Goal: Task Accomplishment & Management: Manage account settings

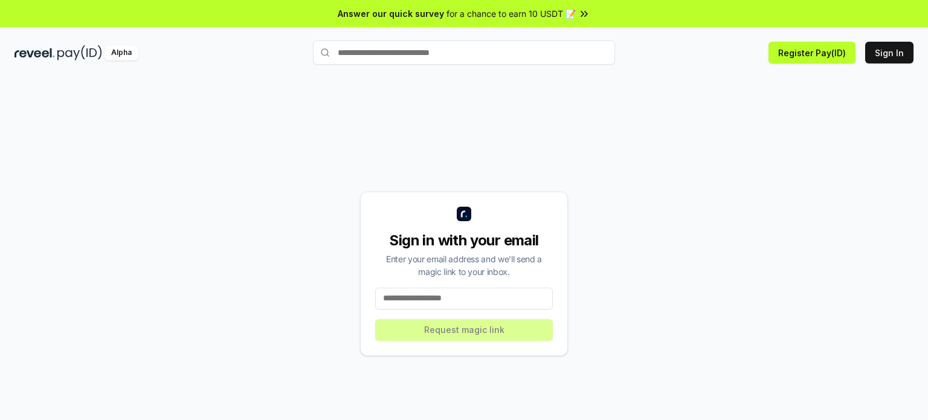
click at [436, 302] on input at bounding box center [464, 299] width 178 height 22
paste input "**********"
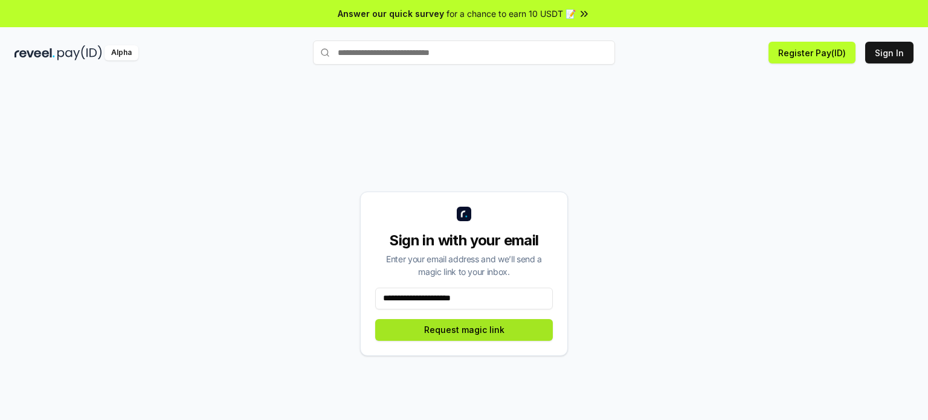
type input "**********"
click at [511, 333] on button "Request magic link" at bounding box center [464, 330] width 178 height 22
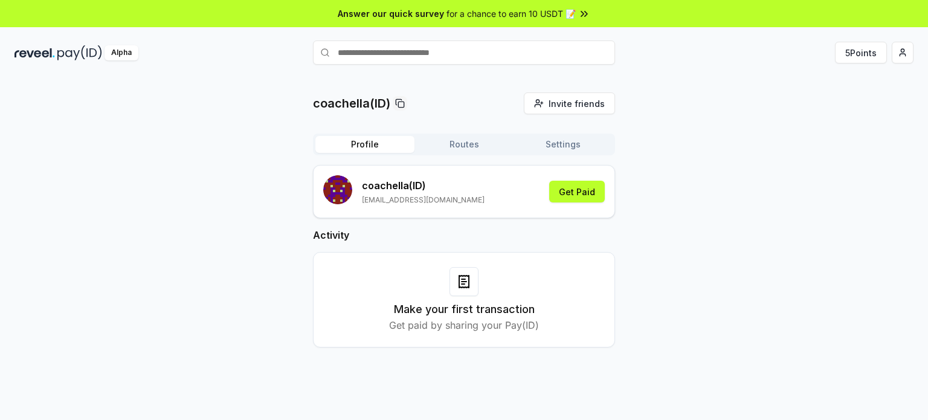
click at [33, 51] on img at bounding box center [34, 52] width 40 height 15
click at [471, 144] on button "Routes" at bounding box center [463, 144] width 99 height 17
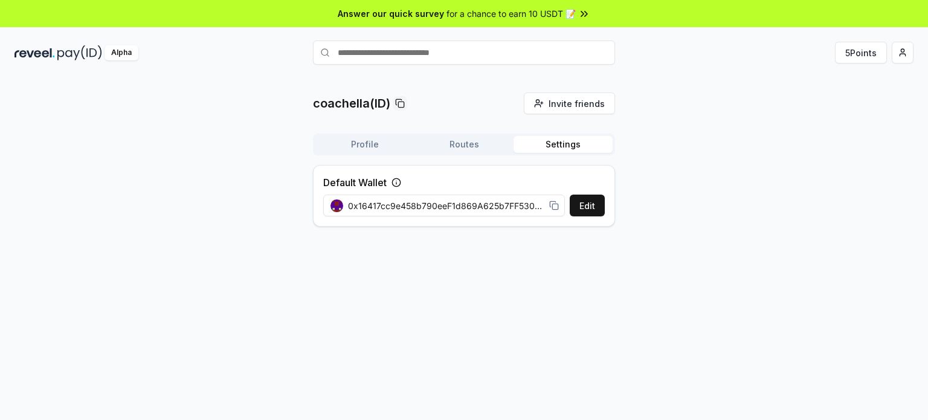
click at [554, 147] on button "Settings" at bounding box center [562, 144] width 99 height 17
click at [472, 149] on button "Routes" at bounding box center [463, 144] width 99 height 17
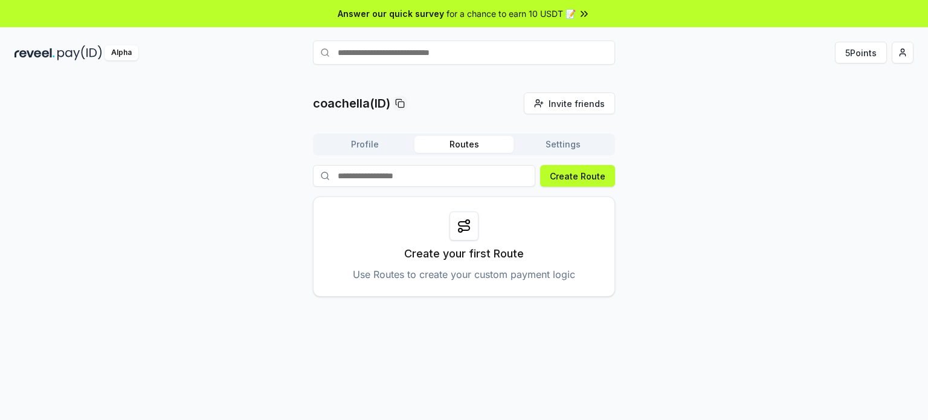
click at [465, 222] on icon at bounding box center [464, 226] width 11 height 8
click at [462, 271] on p "Use Routes to create your custom payment logic" at bounding box center [464, 274] width 222 height 14
click at [857, 48] on button "5 Points" at bounding box center [861, 53] width 52 height 22
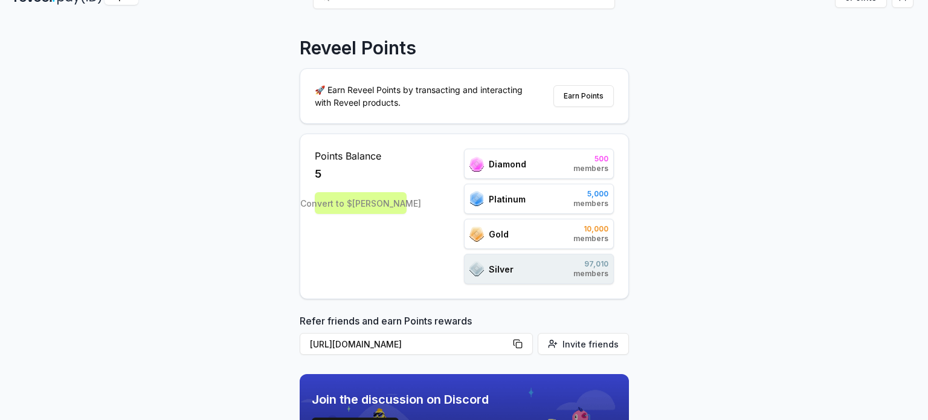
scroll to position [60, 0]
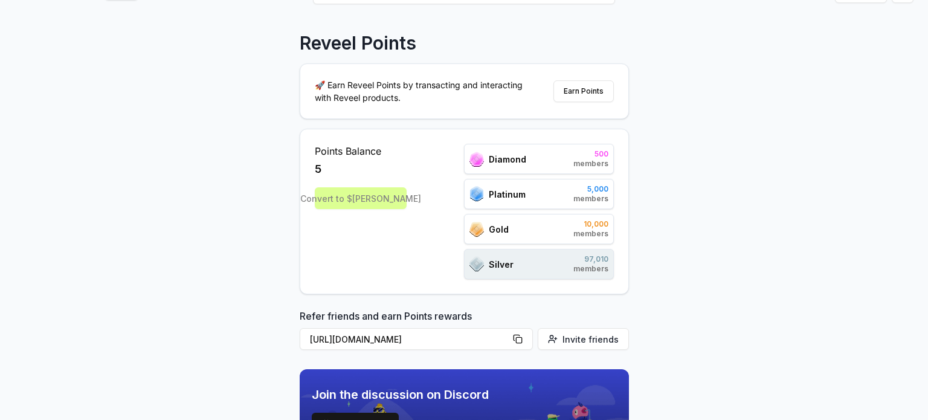
click at [361, 199] on div "Convert to $REVA" at bounding box center [361, 198] width 92 height 22
click at [596, 91] on button "Earn Points" at bounding box center [583, 91] width 60 height 22
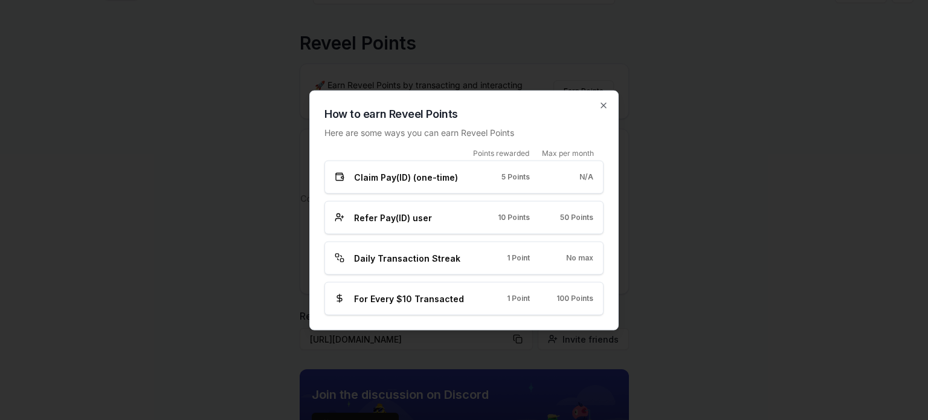
click at [385, 212] on span "Refer Pay(ID) user" at bounding box center [393, 217] width 78 height 13
click at [447, 262] on span "Daily Transaction Streak" at bounding box center [407, 257] width 106 height 13
click at [439, 308] on div "For Every $10 Transacted 1 Point 100 Points" at bounding box center [463, 298] width 279 height 33
click at [606, 108] on icon "button" at bounding box center [604, 105] width 10 height 10
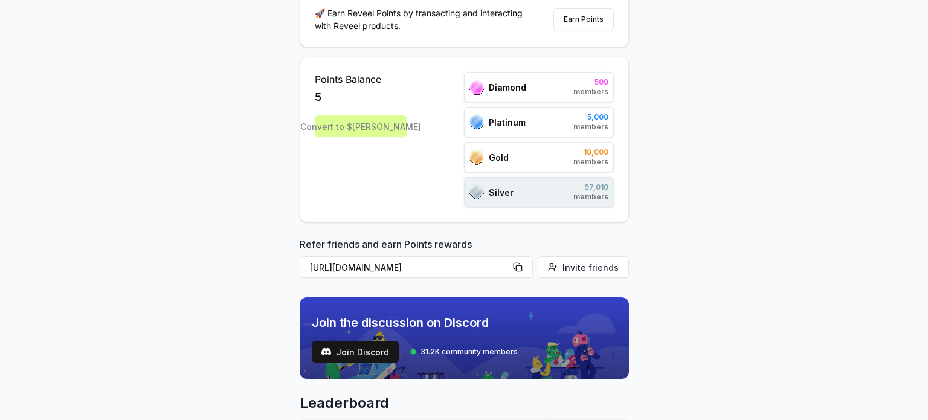
scroll to position [0, 0]
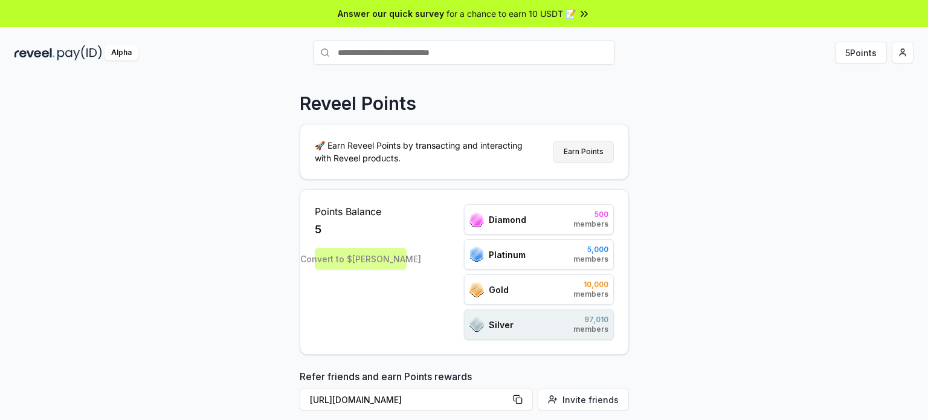
click at [578, 151] on button "Earn Points" at bounding box center [583, 152] width 60 height 22
click at [901, 50] on html "Answer our quick survey for a chance to earn 10 USDT 📝 Alpha 5 Points Reveel Po…" at bounding box center [464, 210] width 928 height 420
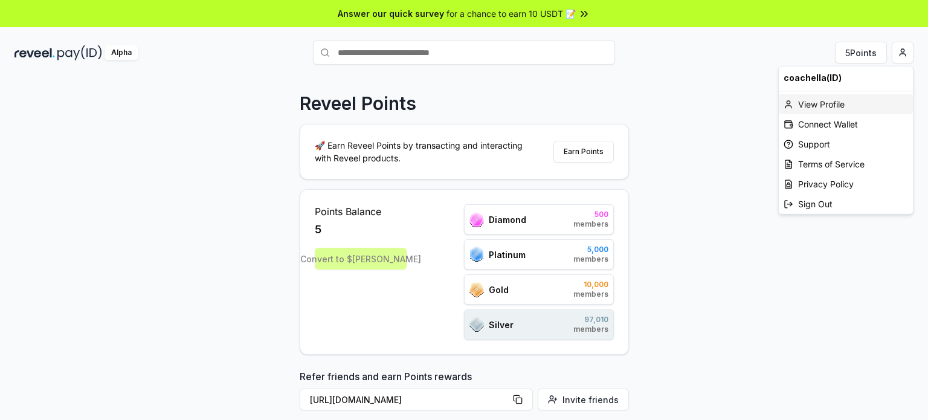
click at [817, 104] on div "View Profile" at bounding box center [846, 104] width 134 height 20
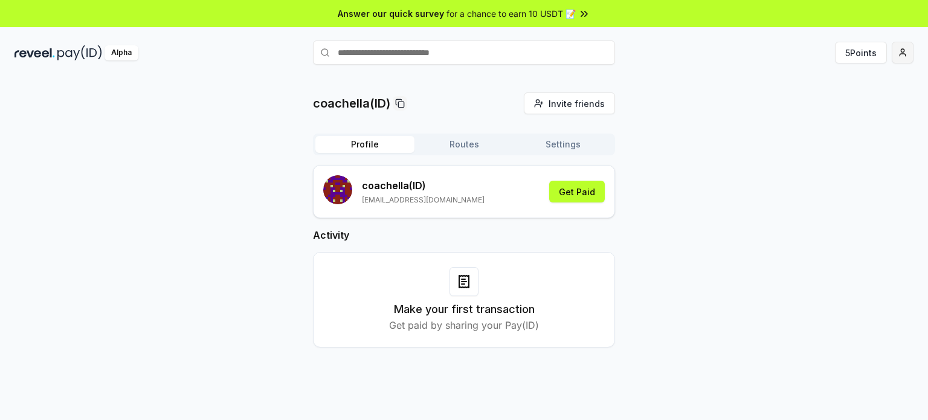
click at [909, 49] on html "Answer our quick survey for a chance to earn 10 USDT 📝 Alpha 5 Points coachella…" at bounding box center [464, 210] width 928 height 420
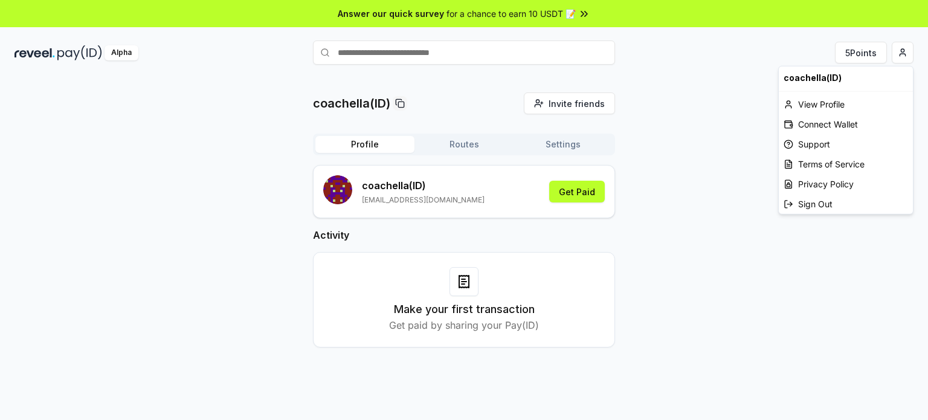
click at [230, 124] on html "Answer our quick survey for a chance to earn 10 USDT 📝 Alpha 5 Points coachella…" at bounding box center [464, 210] width 928 height 420
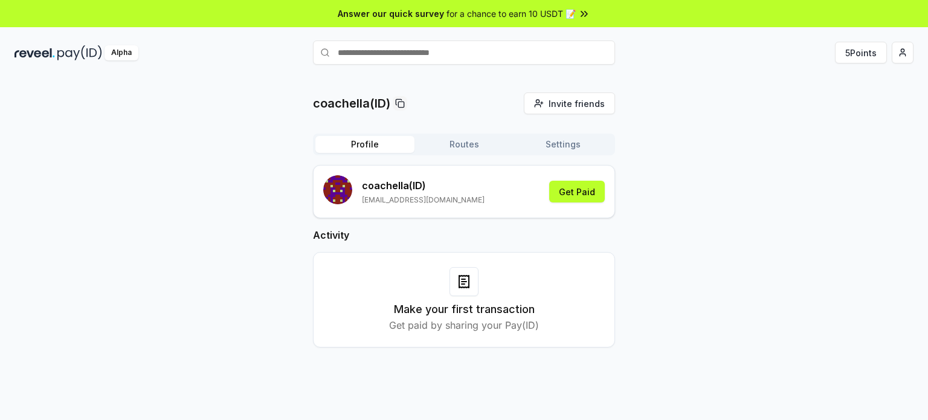
click at [357, 144] on button "Profile" at bounding box center [364, 144] width 99 height 17
click at [437, 144] on button "Routes" at bounding box center [463, 144] width 99 height 17
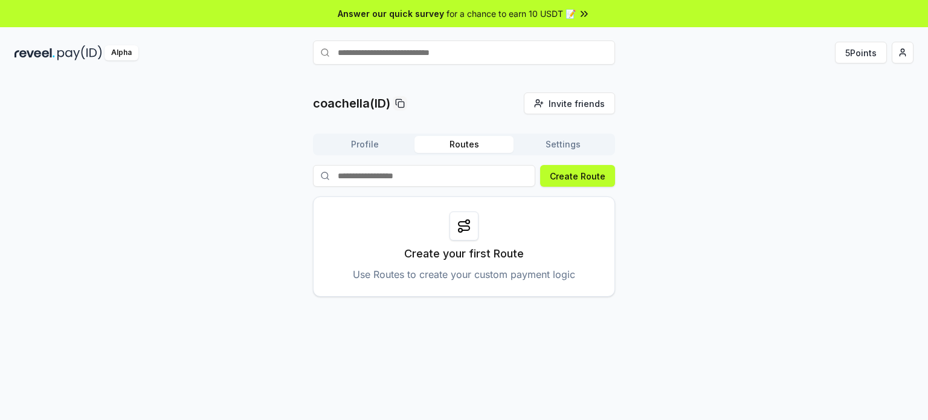
click at [556, 143] on button "Settings" at bounding box center [562, 144] width 99 height 17
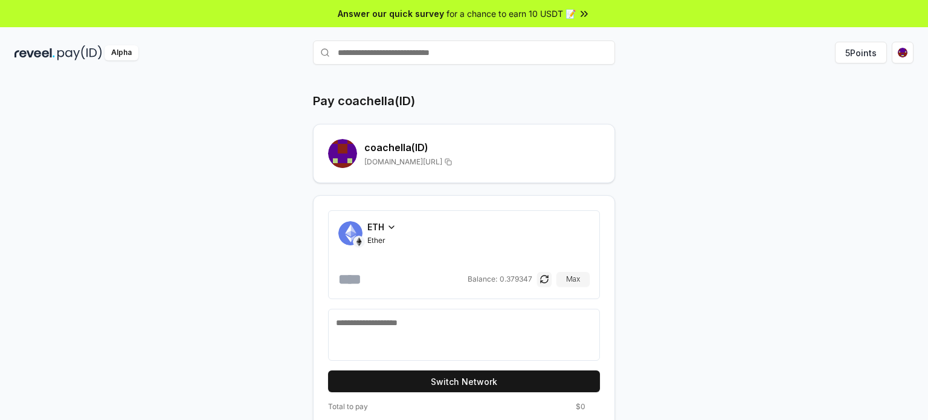
click at [495, 14] on span "for a chance to earn 10 USDT 📝" at bounding box center [510, 13] width 129 height 13
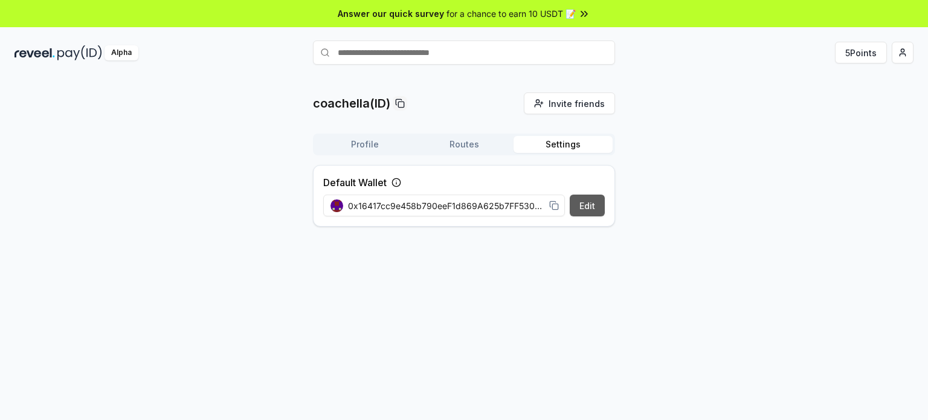
click at [593, 205] on button "Edit" at bounding box center [587, 206] width 35 height 22
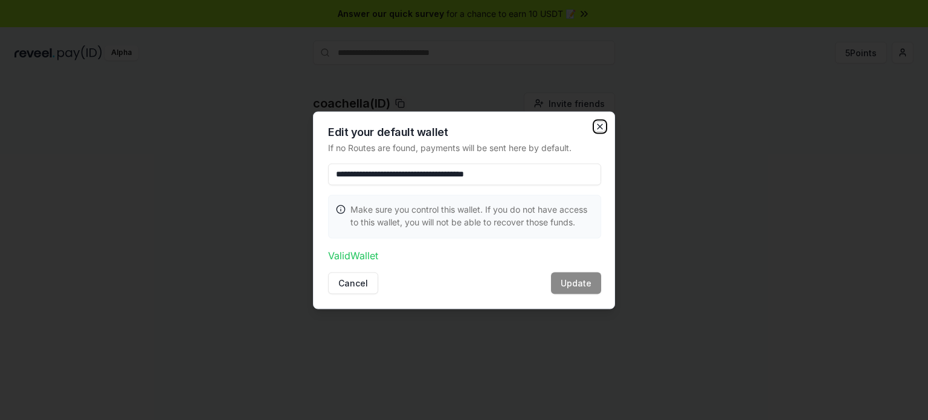
click at [599, 126] on icon "button" at bounding box center [599, 126] width 5 height 5
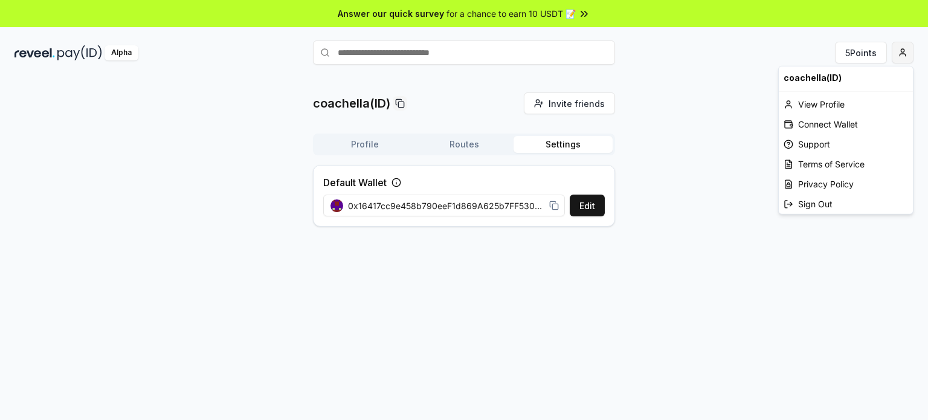
click at [903, 55] on html "Answer our quick survey for a chance to earn 10 USDT 📝 Alpha 5 Points coachella…" at bounding box center [464, 210] width 928 height 420
click at [842, 123] on div "Connect Wallet" at bounding box center [846, 124] width 134 height 20
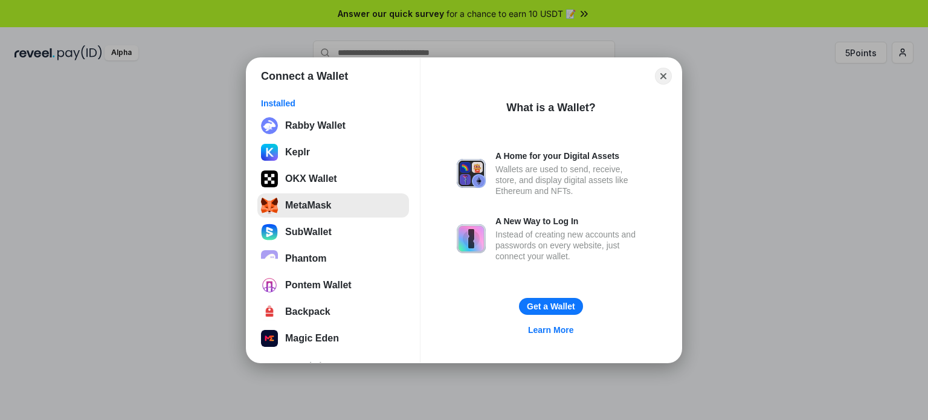
click at [321, 202] on button "MetaMask" at bounding box center [333, 205] width 152 height 24
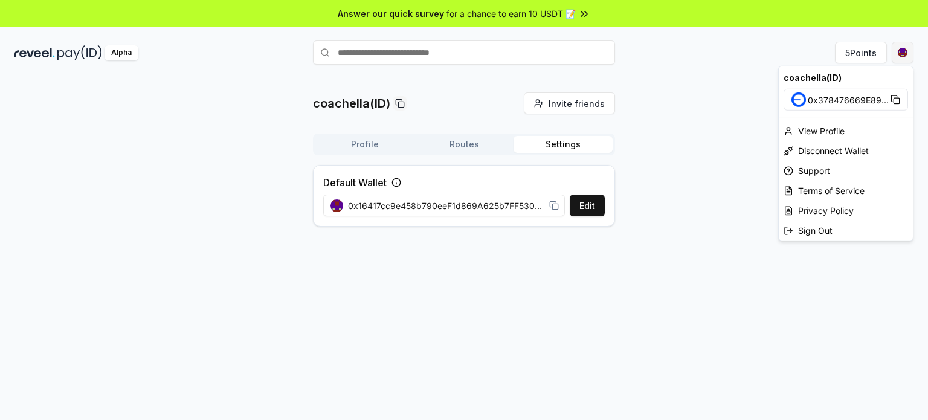
click at [903, 51] on html "Answer our quick survey for a chance to earn 10 USDT 📝 Alpha 5 Points coachella…" at bounding box center [464, 210] width 928 height 420
click at [894, 100] on icon at bounding box center [895, 100] width 10 height 10
click at [822, 130] on div "View Profile" at bounding box center [846, 131] width 134 height 20
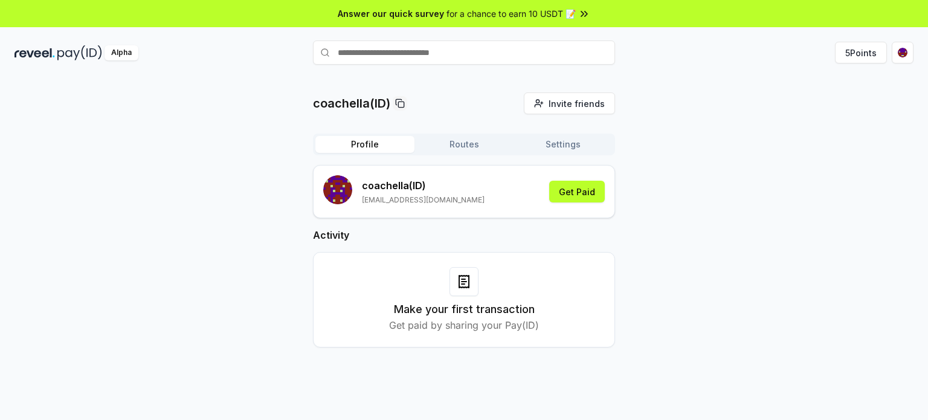
click at [554, 140] on button "Settings" at bounding box center [562, 144] width 99 height 17
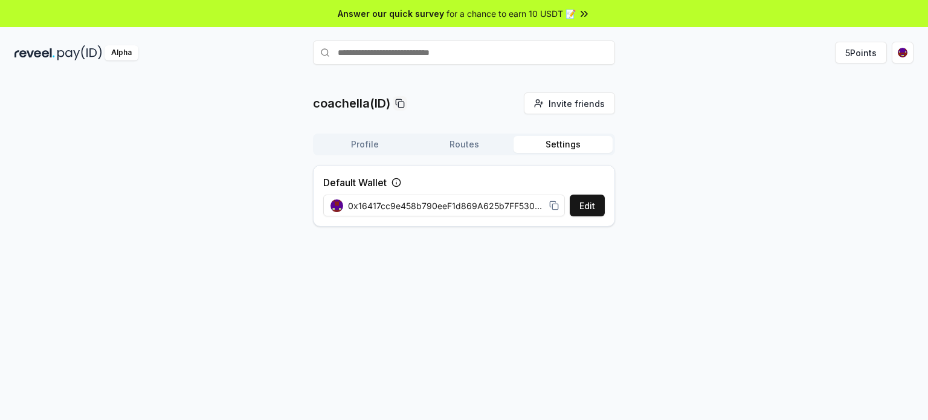
click at [494, 138] on button "Routes" at bounding box center [463, 144] width 99 height 17
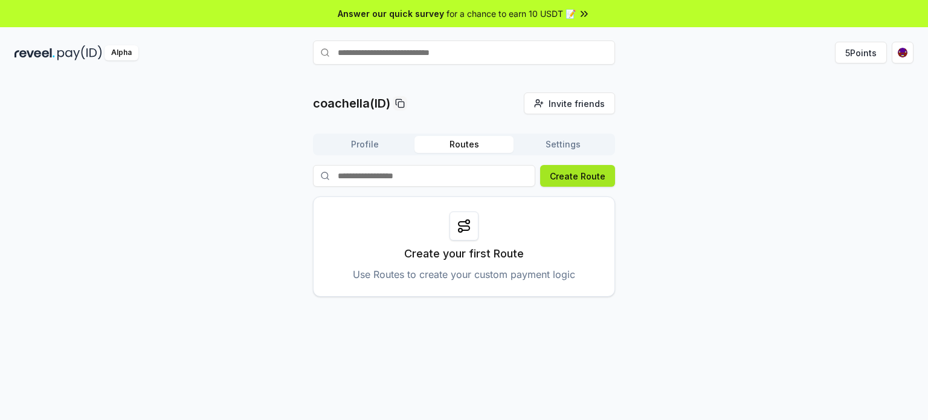
click at [593, 181] on button "Create Route" at bounding box center [577, 176] width 75 height 22
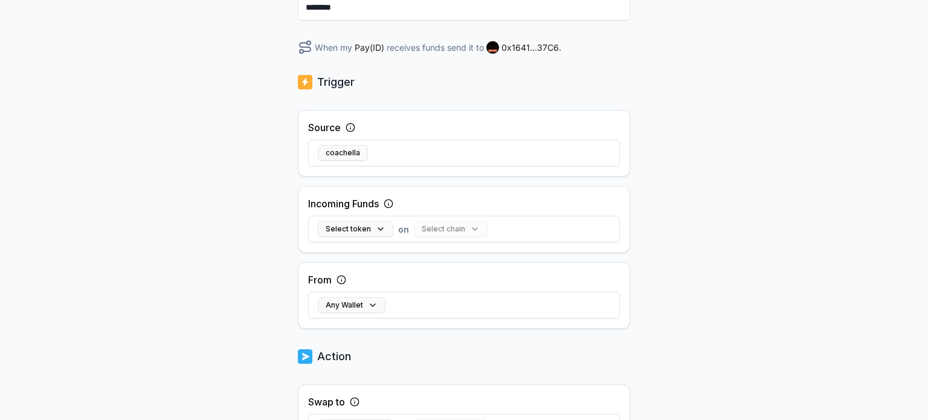
scroll to position [181, 0]
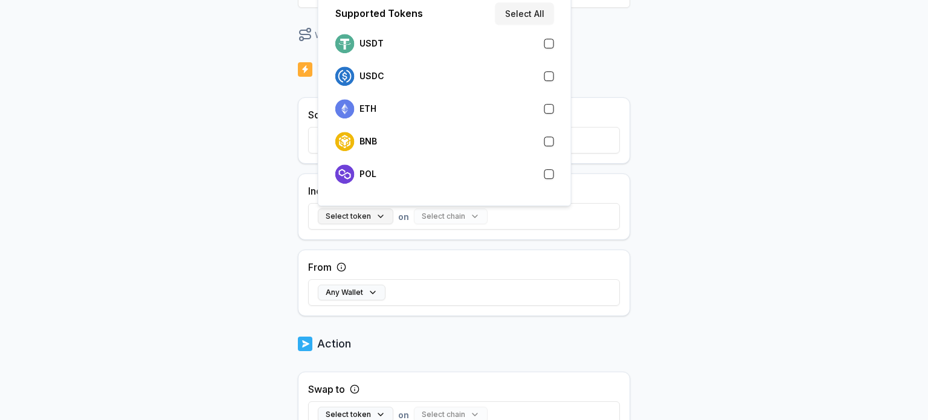
click at [375, 214] on button "Select token" at bounding box center [356, 216] width 76 height 16
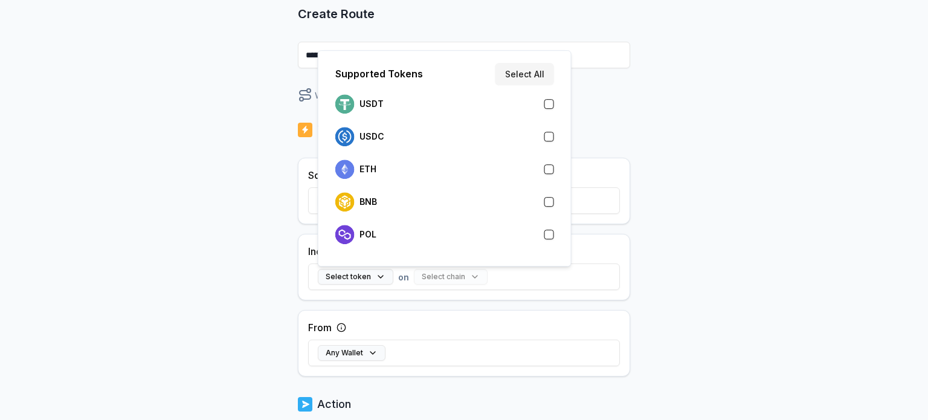
click at [533, 71] on button "Select All" at bounding box center [524, 74] width 59 height 22
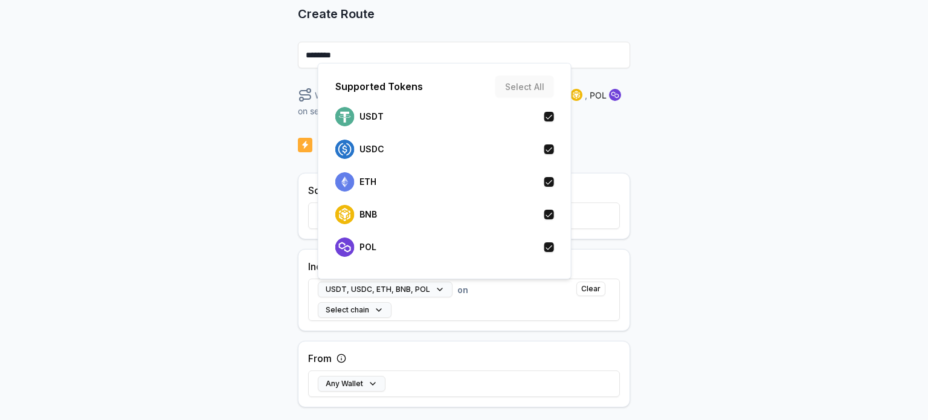
click at [224, 211] on div "Back Create Route ******** When my Pay(ID) receives USDT , USDC , ETH , BNB , P…" at bounding box center [464, 140] width 928 height 386
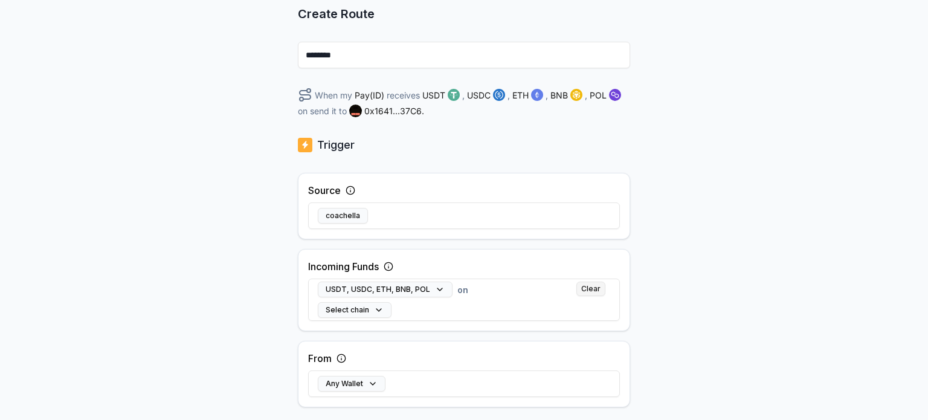
click at [591, 291] on button "Clear" at bounding box center [590, 289] width 29 height 14
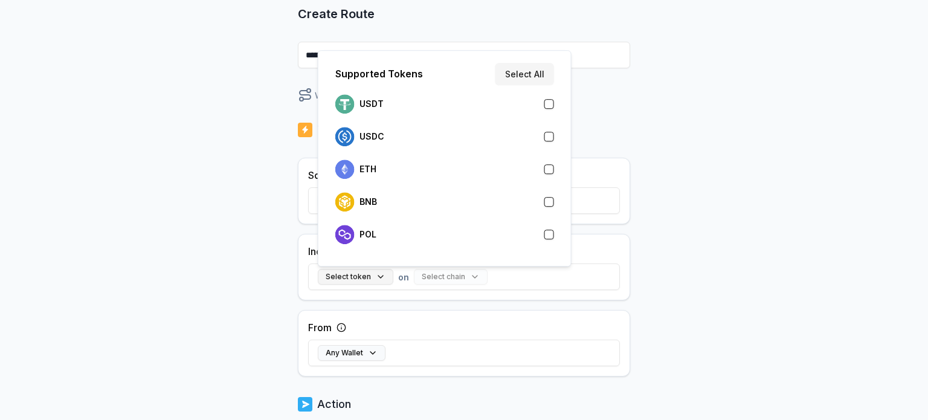
click at [368, 275] on button "Select token" at bounding box center [356, 277] width 76 height 16
click at [523, 71] on button "Select All" at bounding box center [524, 74] width 59 height 22
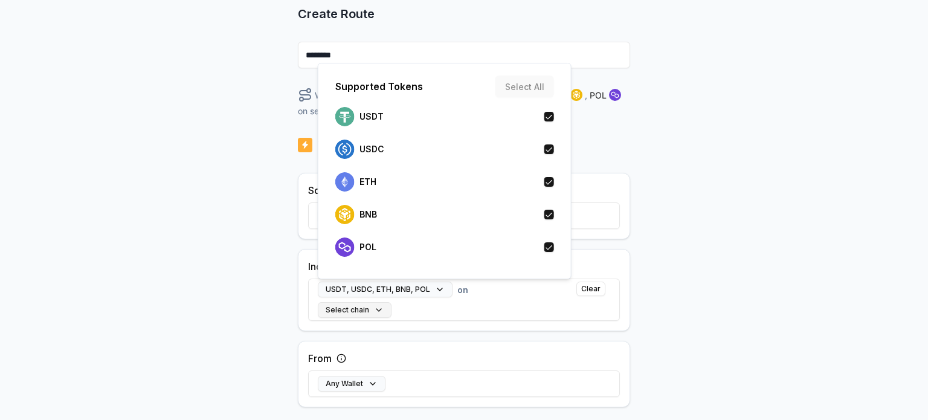
click at [373, 311] on button "Select chain" at bounding box center [355, 310] width 74 height 16
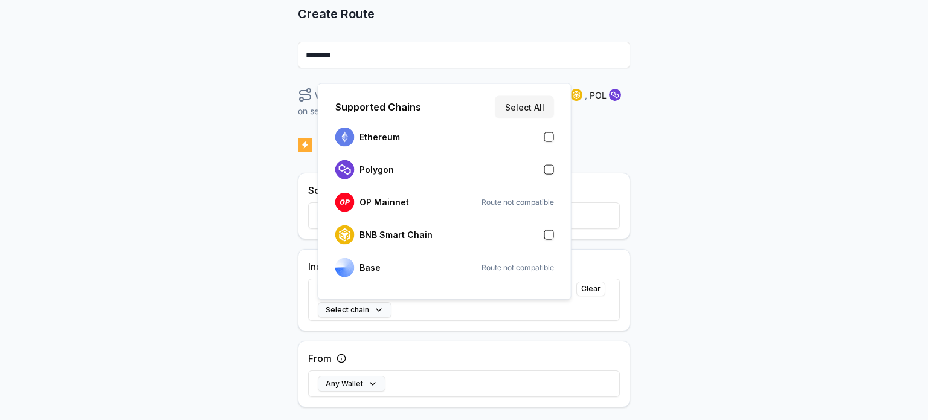
click at [532, 109] on button "Select All" at bounding box center [524, 107] width 59 height 22
click at [232, 206] on div "Back Create Route ******** When my Pay(ID) receives USDT , USDC , ETH , BNB , P…" at bounding box center [464, 140] width 928 height 386
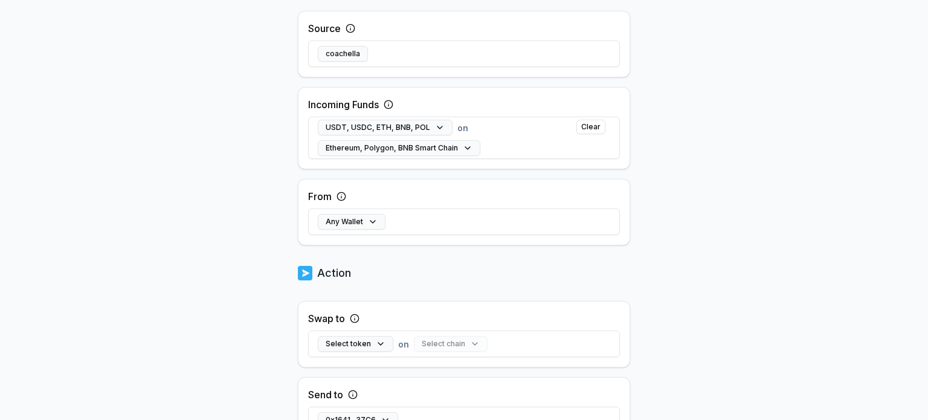
scroll to position [302, 0]
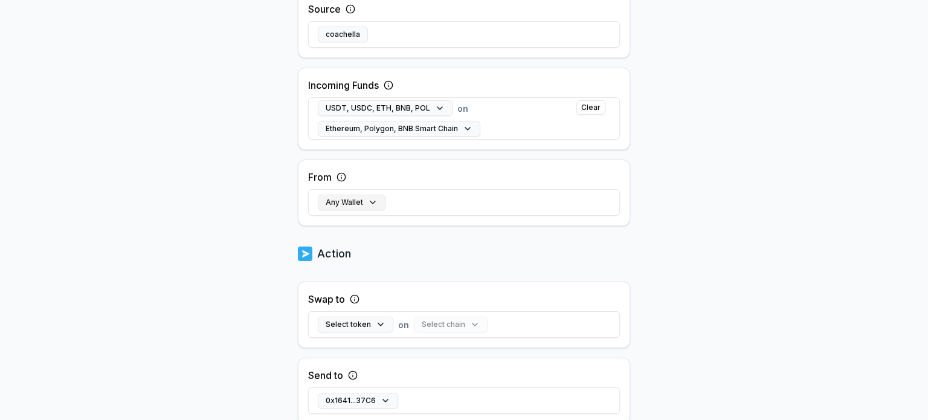
click at [360, 203] on button "Any Wallet" at bounding box center [352, 203] width 68 height 16
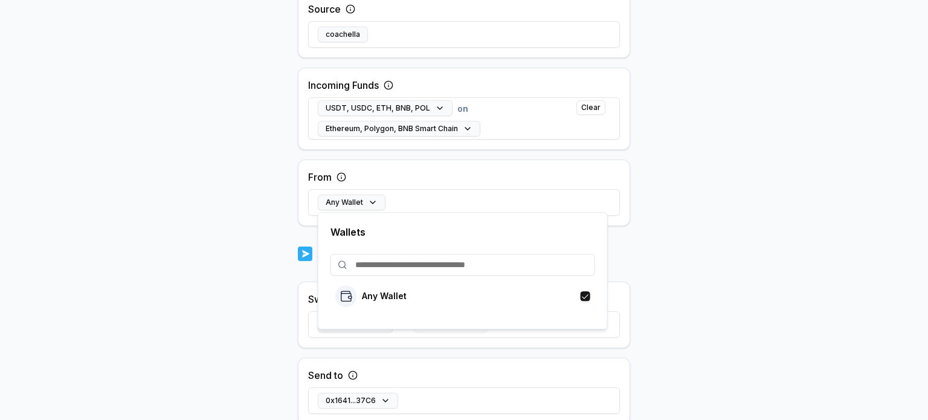
click at [224, 214] on body "Answer our quick survey for a chance to earn 10 USDT 📝 Alpha 5 Points Back Crea…" at bounding box center [464, 210] width 928 height 420
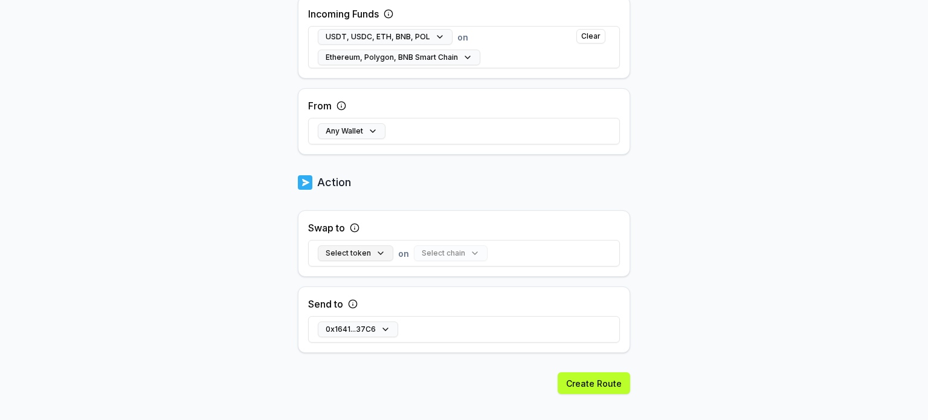
scroll to position [388, 0]
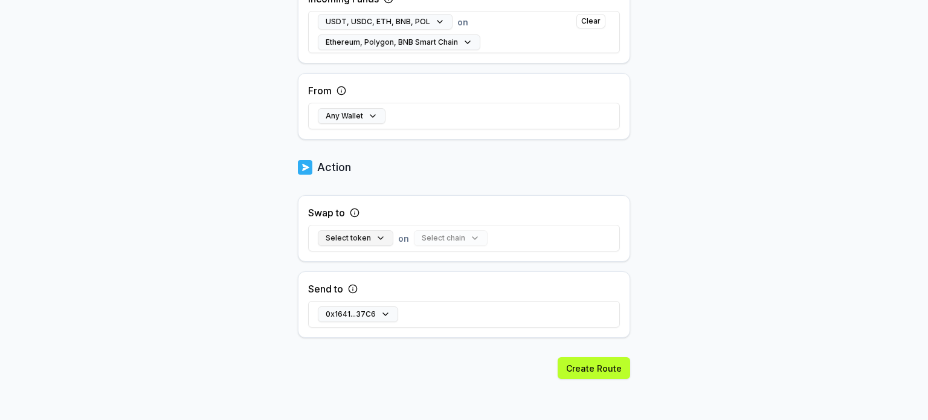
click at [373, 242] on button "Select token" at bounding box center [356, 238] width 76 height 16
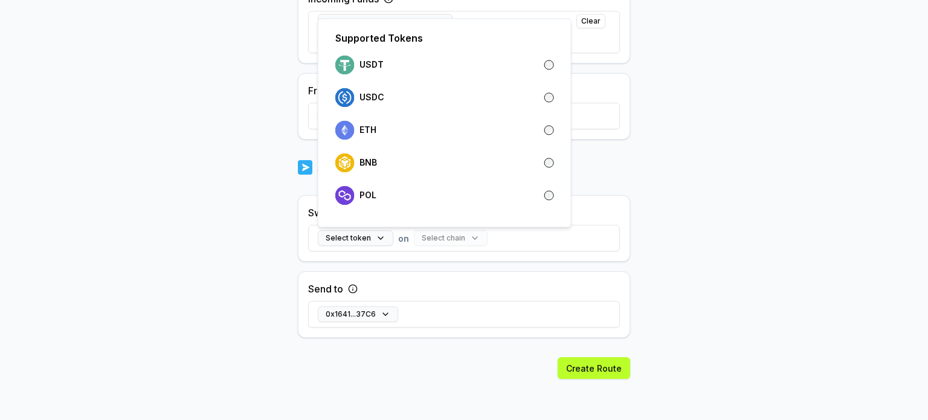
click at [259, 219] on body "Answer our quick survey for a chance to earn 10 USDT 📝 Alpha 5 Points Back Crea…" at bounding box center [464, 210] width 928 height 420
click at [361, 239] on button "Select token" at bounding box center [356, 238] width 76 height 16
click at [380, 125] on div "ETH" at bounding box center [444, 129] width 219 height 19
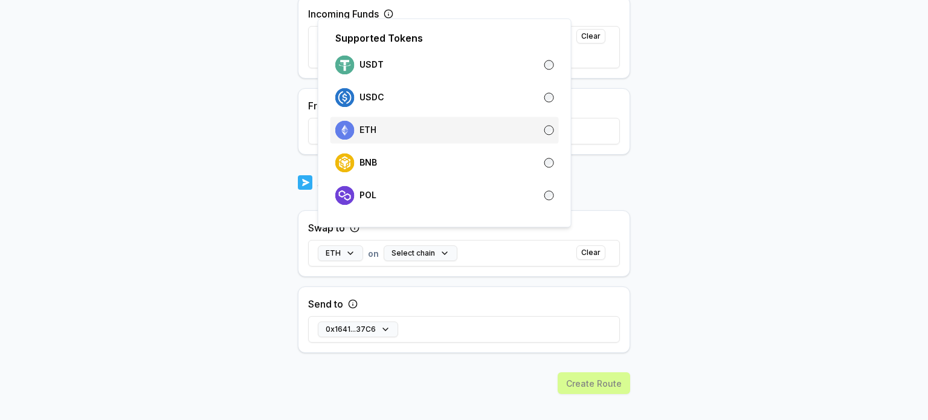
scroll to position [404, 0]
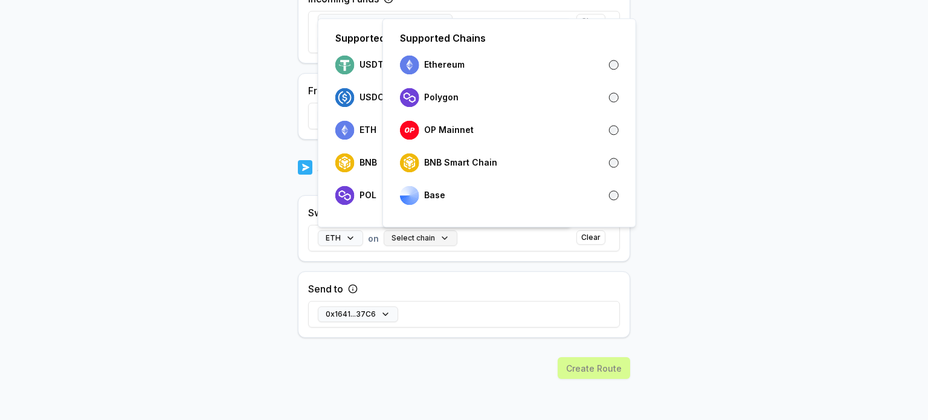
click at [430, 236] on button "Select chain" at bounding box center [421, 238] width 74 height 16
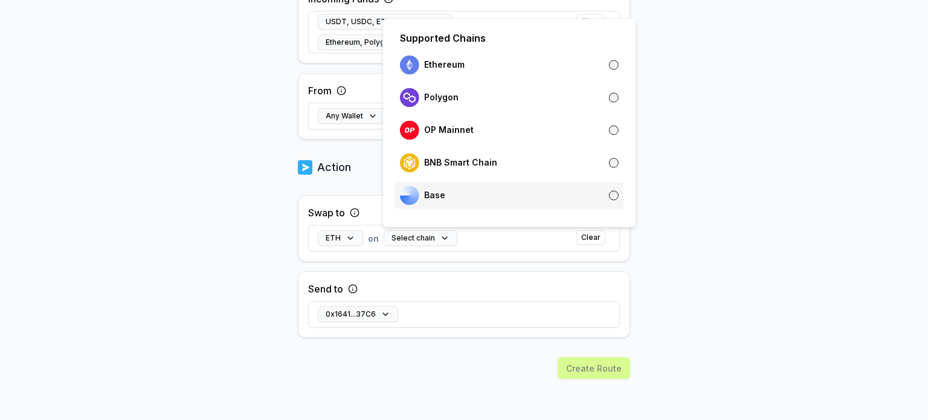
click at [470, 195] on div "Base" at bounding box center [509, 194] width 219 height 19
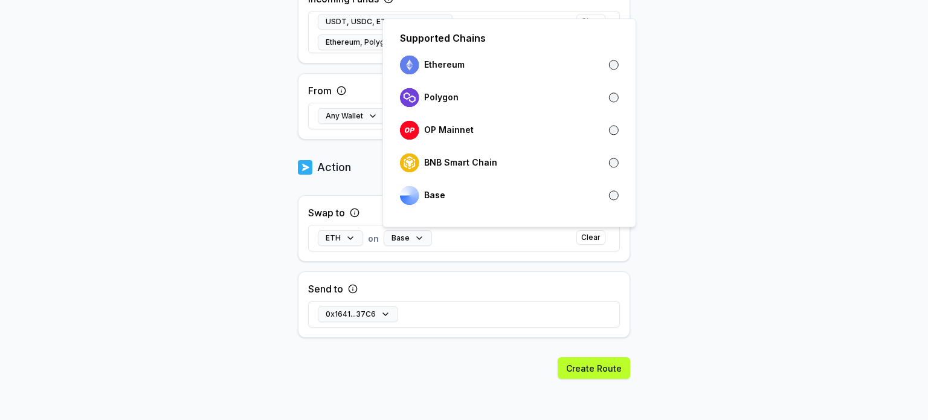
click at [219, 223] on body "Answer our quick survey for a chance to earn 10 USDT 📝 Alpha 5 Points Back Crea…" at bounding box center [464, 210] width 928 height 420
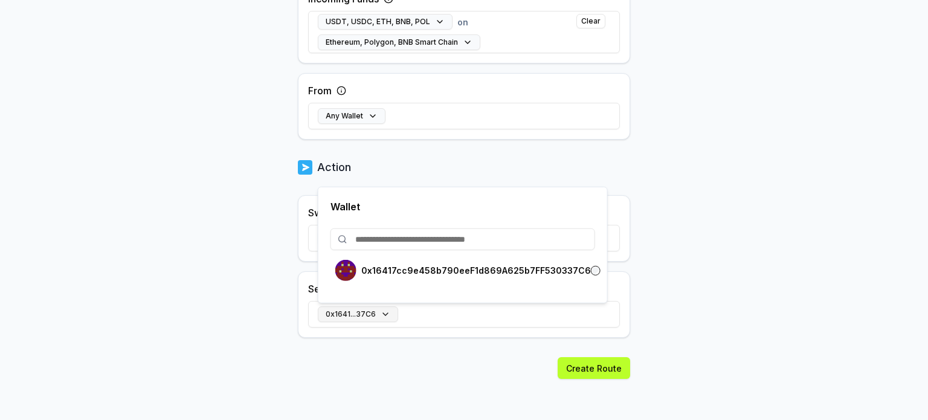
click at [379, 311] on button "0x1641...37C6" at bounding box center [358, 314] width 80 height 16
click at [454, 237] on input at bounding box center [462, 239] width 265 height 22
drag, startPoint x: 454, startPoint y: 237, endPoint x: 162, endPoint y: 243, distance: 292.4
click at [163, 242] on body "Answer our quick survey for a chance to earn 10 USDT 📝 Alpha 5 Points Back Crea…" at bounding box center [464, 210] width 928 height 420
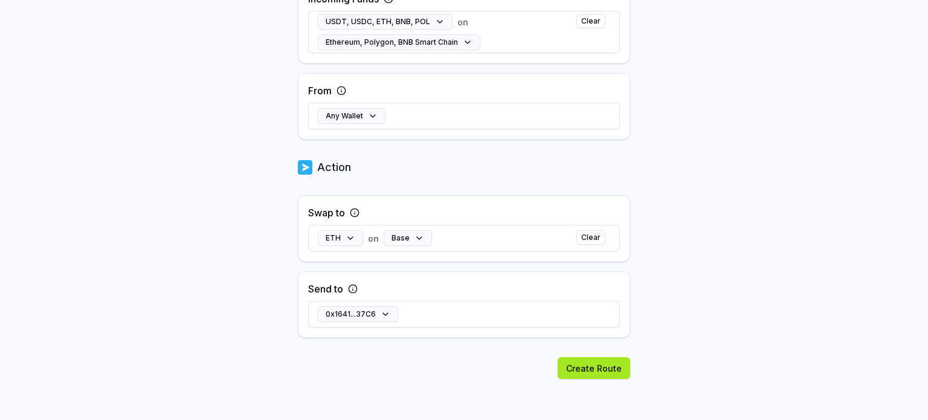
click at [583, 367] on button "Create Route" at bounding box center [594, 368] width 72 height 22
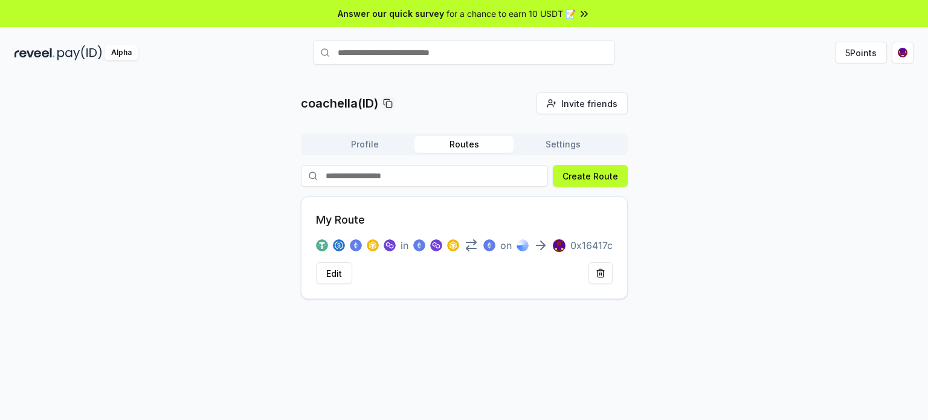
click at [574, 145] on button "Settings" at bounding box center [562, 144] width 99 height 17
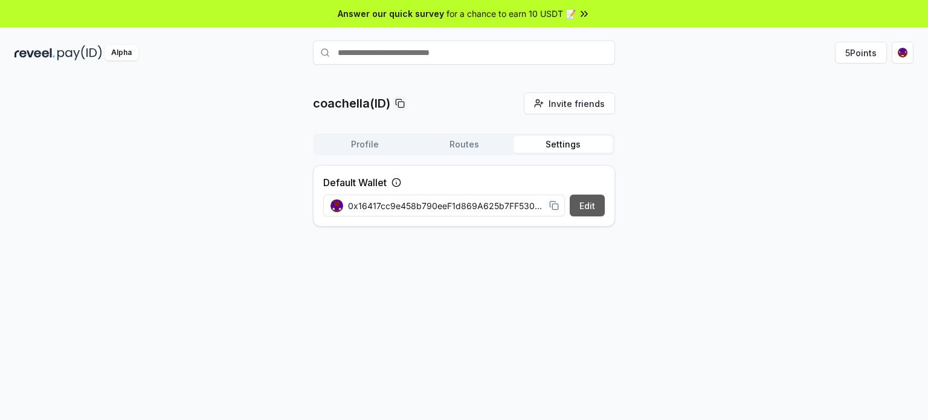
click at [581, 205] on button "Edit" at bounding box center [587, 206] width 35 height 22
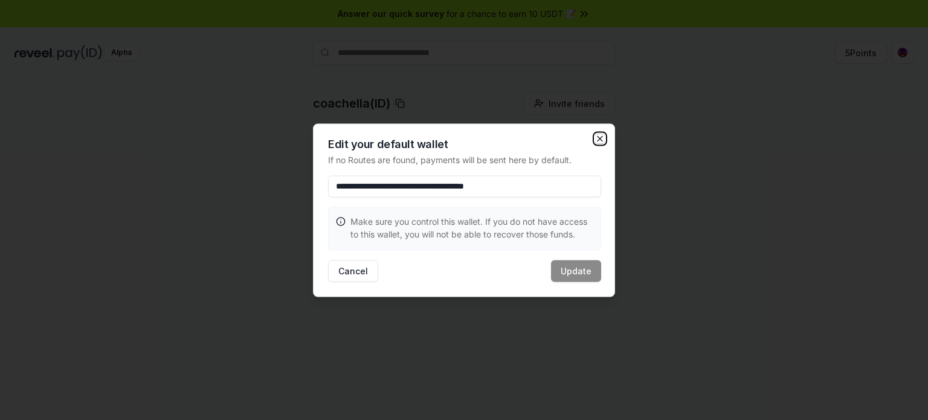
click at [599, 138] on icon "button" at bounding box center [599, 138] width 5 height 5
